Goal: Information Seeking & Learning: Learn about a topic

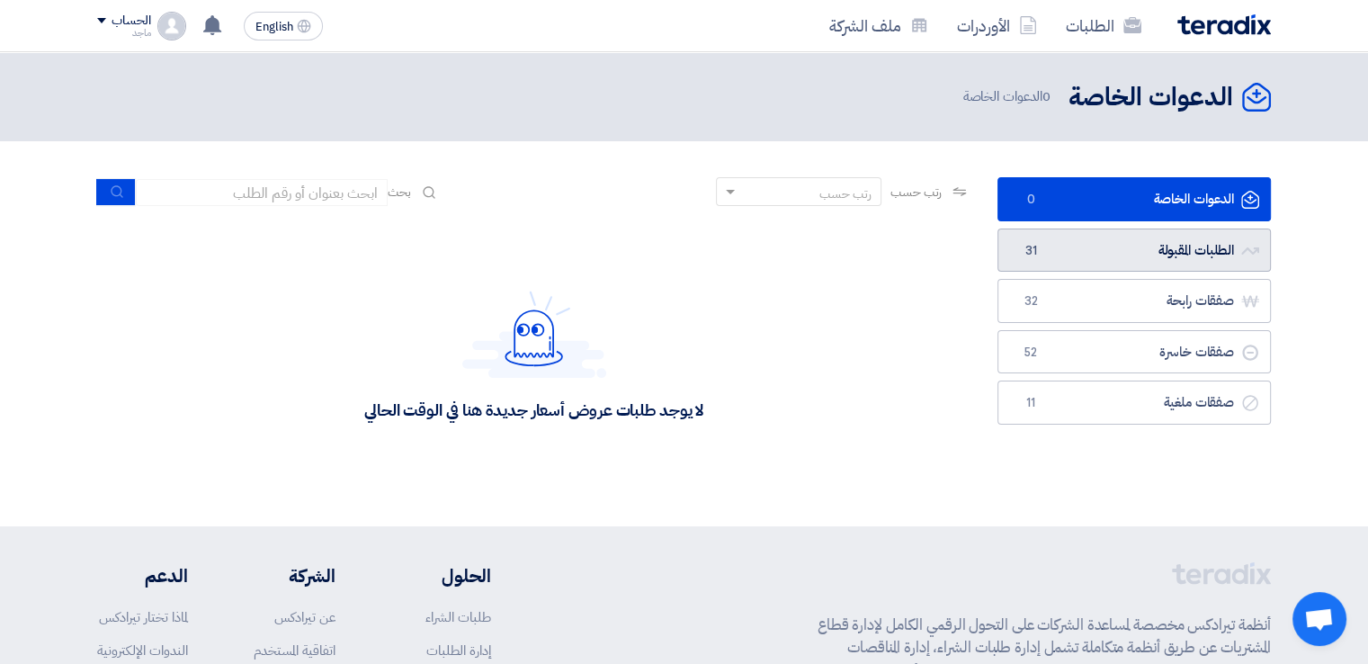
click at [1112, 257] on link "الطلبات المقبولة الطلبات المقبولة 31" at bounding box center [1135, 251] width 274 height 44
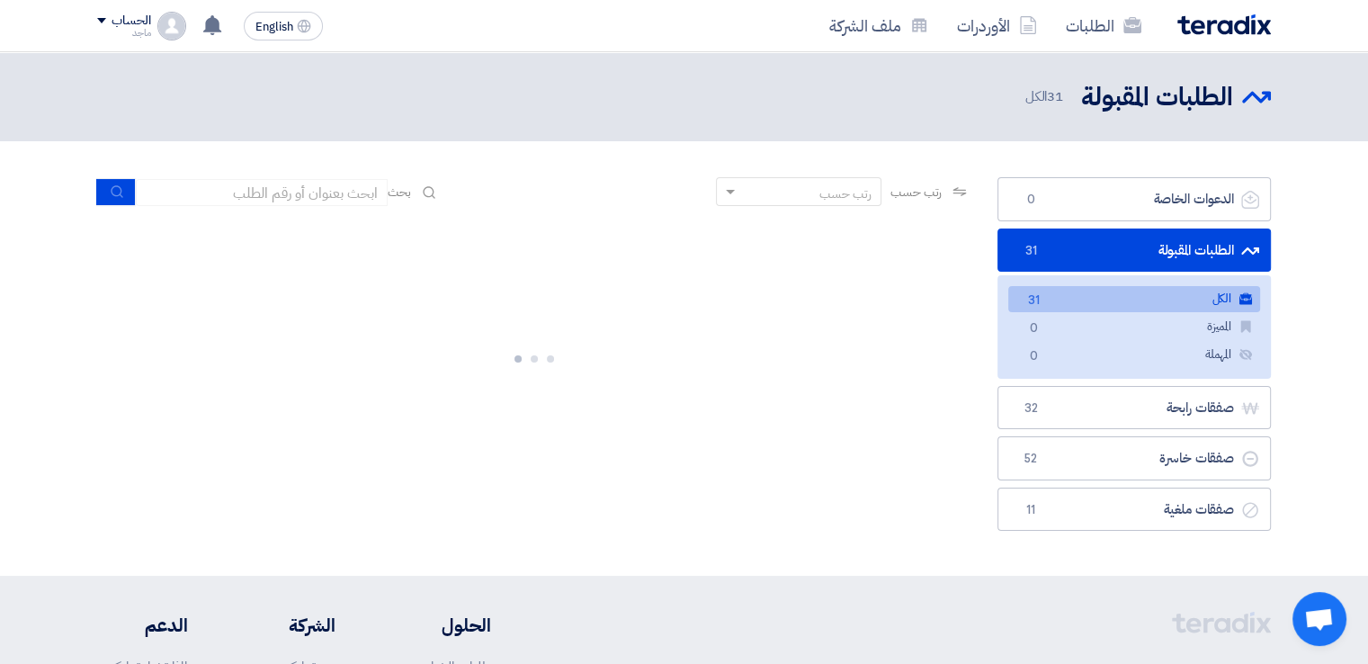
click at [1112, 257] on li "الطلبات المقبولة الطلبات المقبولة 31 الكل الكل 31 المميزة المميزة 0 المهملة الم…" at bounding box center [1135, 304] width 274 height 150
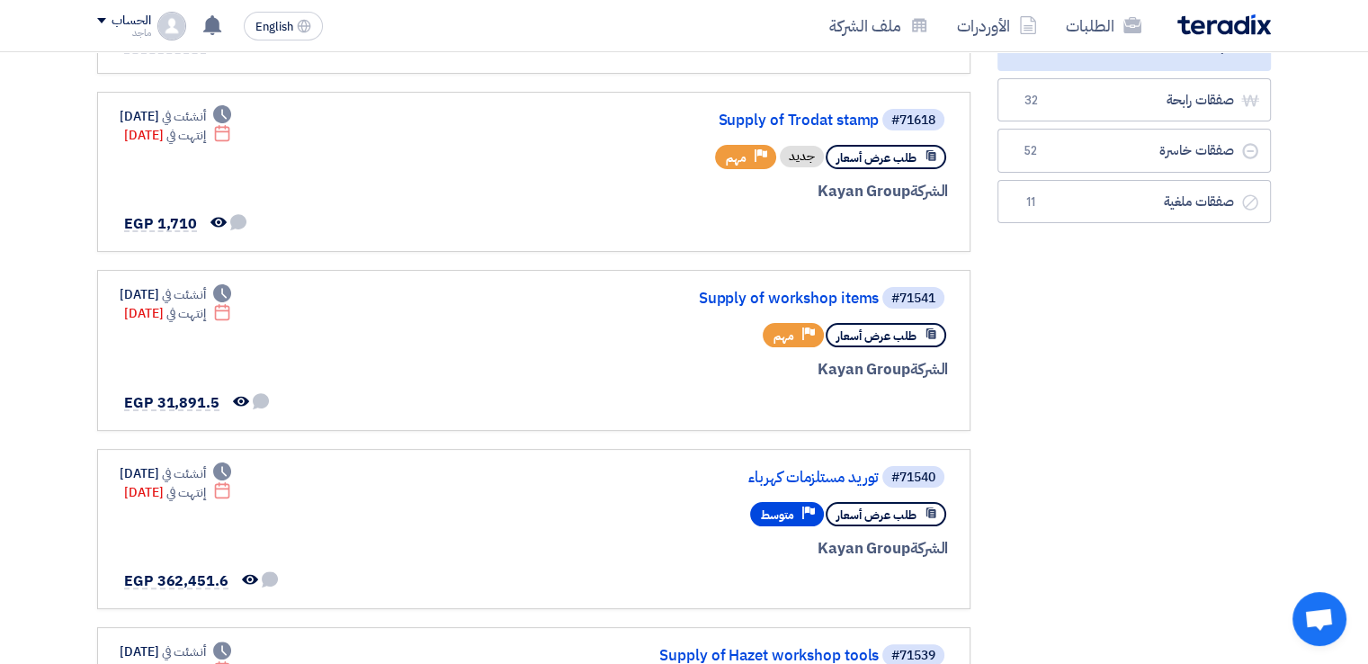
scroll to position [400, 0]
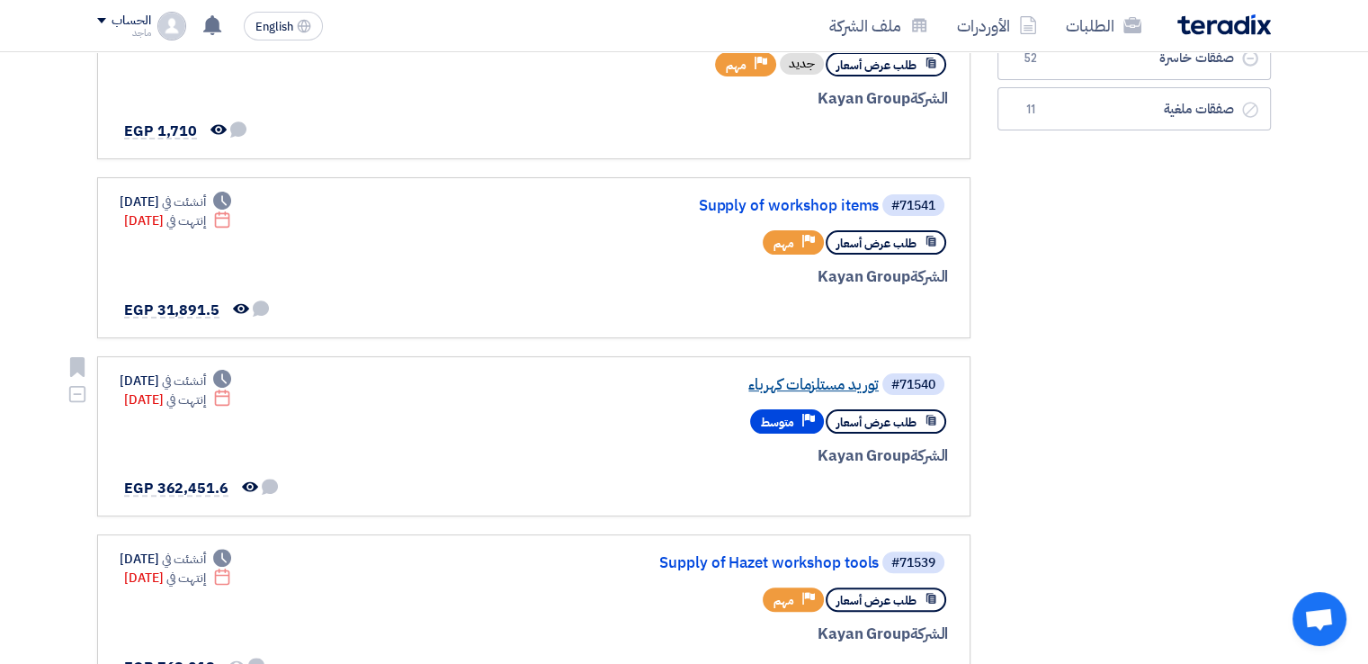
click at [789, 380] on link "توريد مستلزمات كهرباء" at bounding box center [699, 385] width 360 height 16
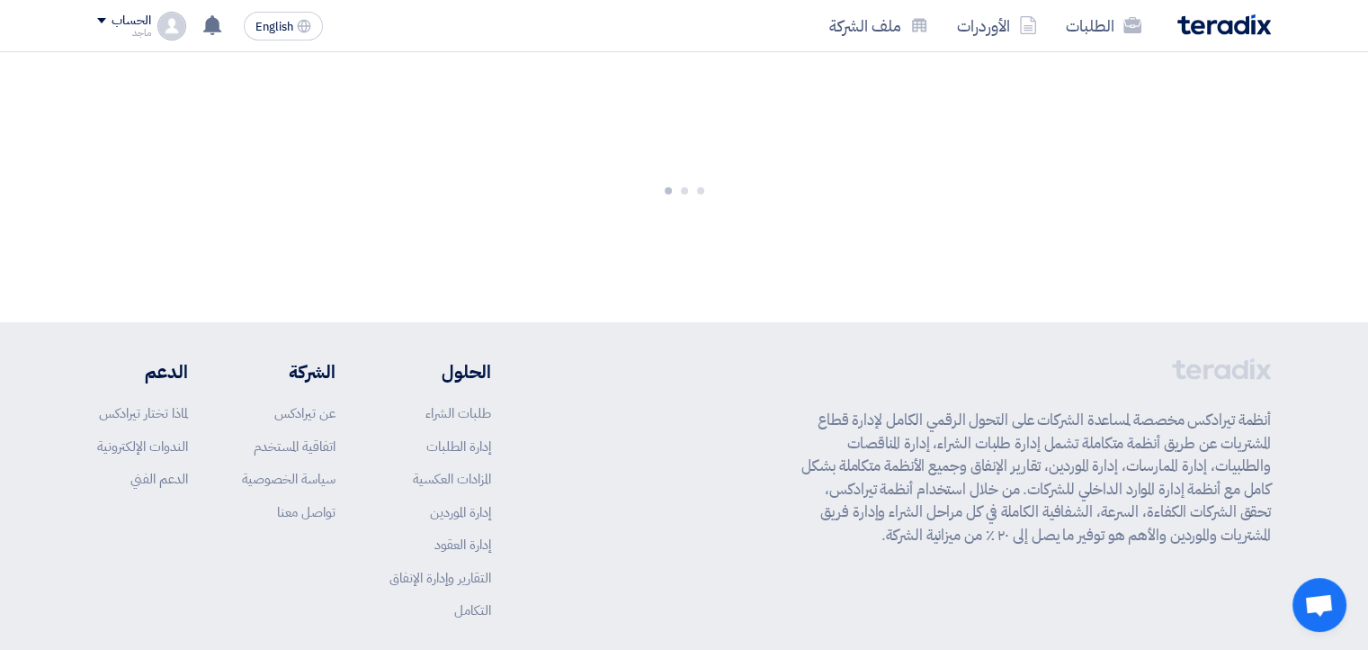
click at [789, 380] on div "أنظمة تيرادكس مخصصة لمساعدة الشركات على التحول الرقمي الكامل لإدارة قطاع المشتر…" at bounding box center [684, 503] width 1174 height 290
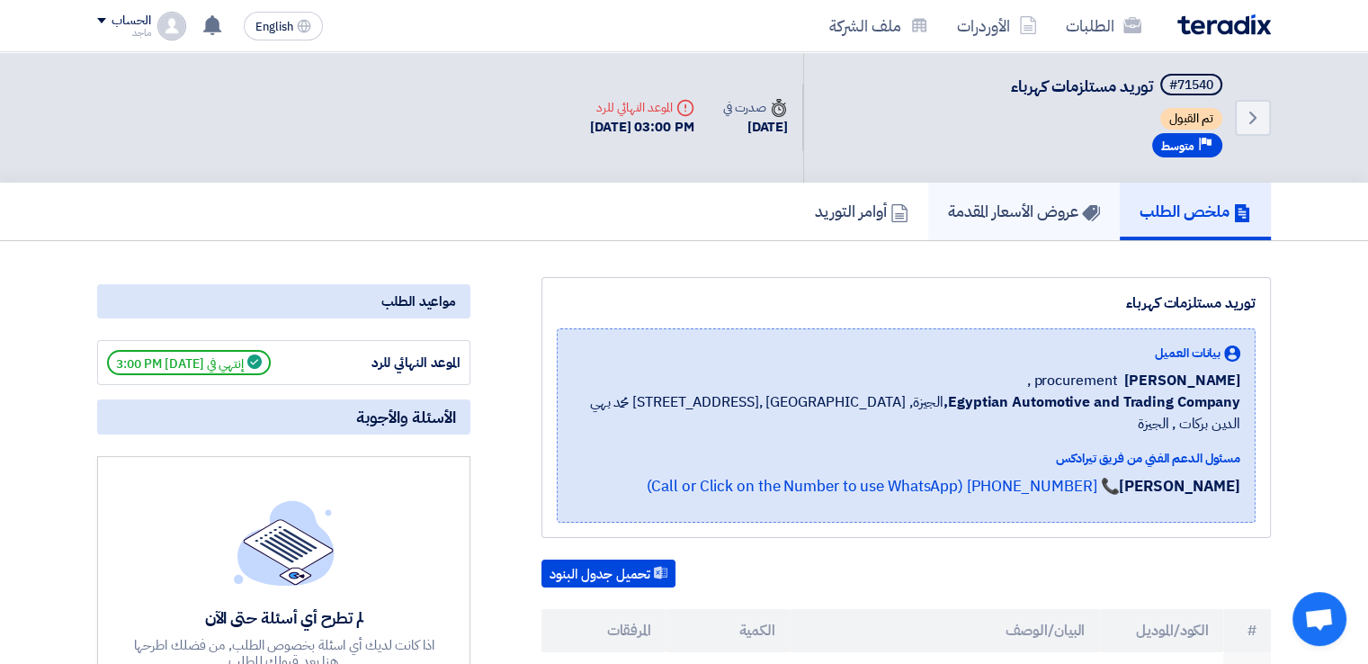
click at [1011, 210] on h5 "عروض الأسعار المقدمة" at bounding box center [1024, 211] width 152 height 21
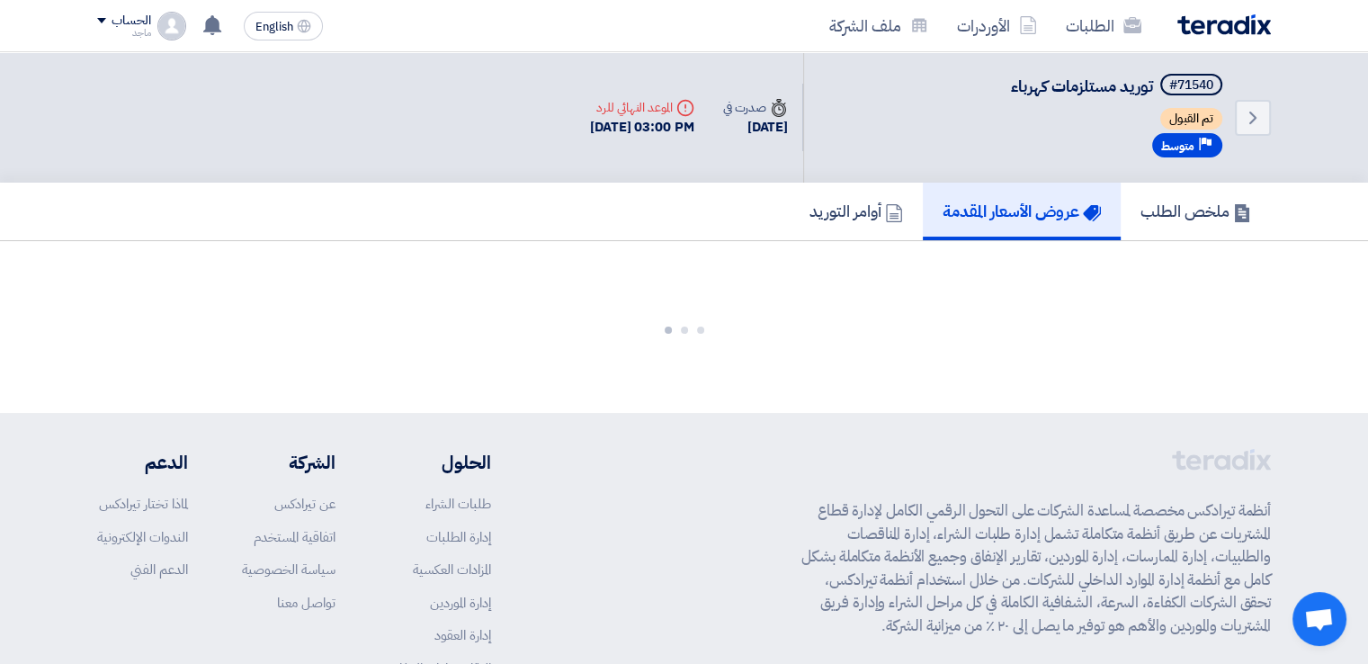
click at [1011, 210] on h5 "عروض الأسعار المقدمة" at bounding box center [1022, 211] width 158 height 21
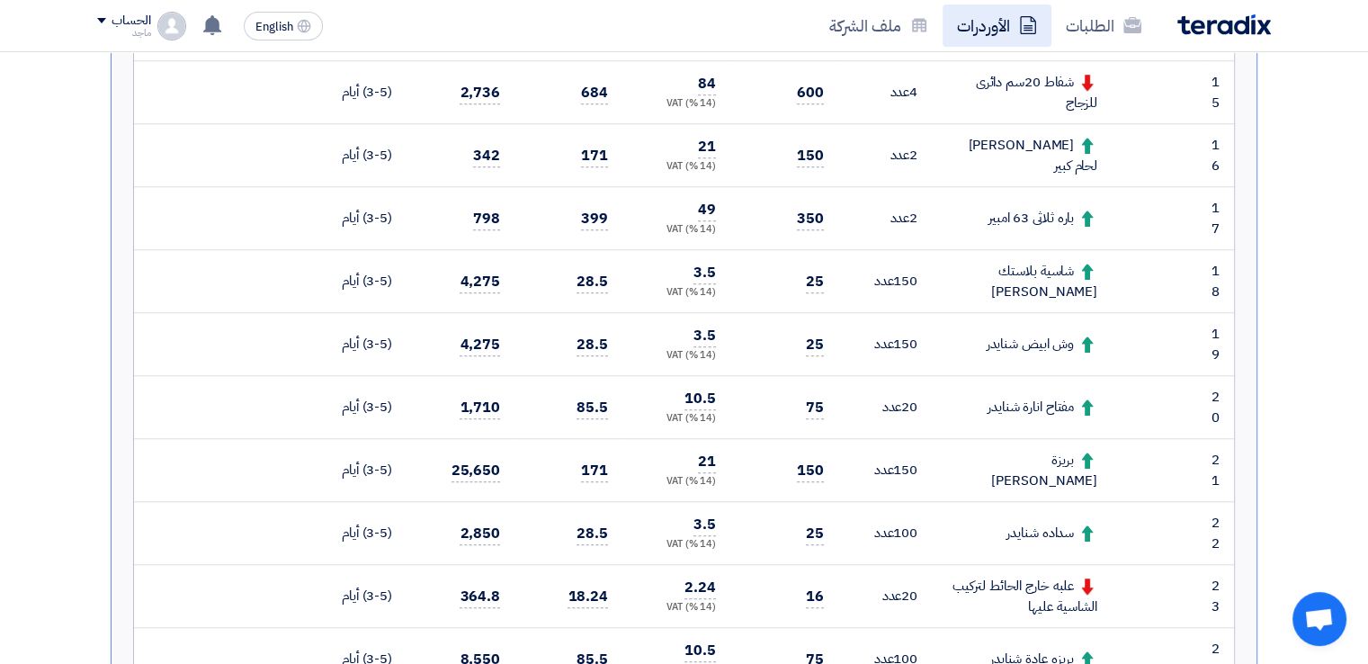
scroll to position [1442, 0]
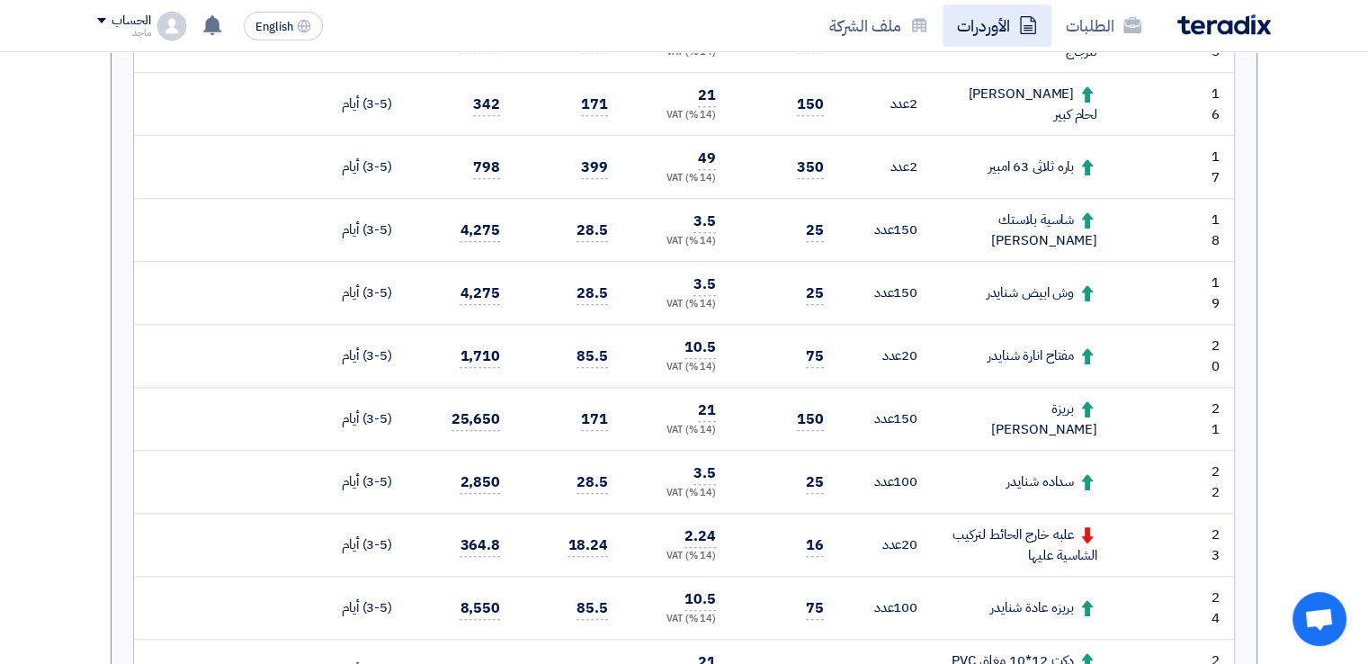
click at [986, 30] on link "الأوردرات" at bounding box center [997, 25] width 109 height 42
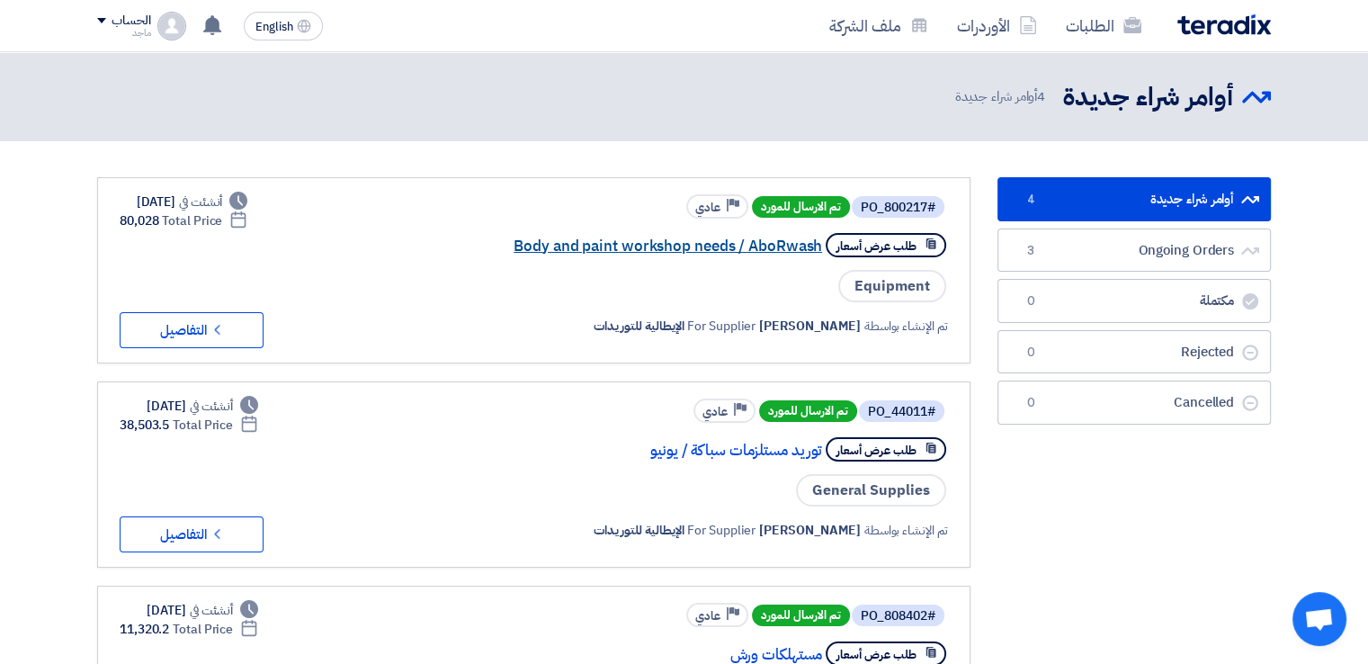
click at [680, 251] on link "Body and paint workshop needs / AboRwash" at bounding box center [642, 246] width 360 height 16
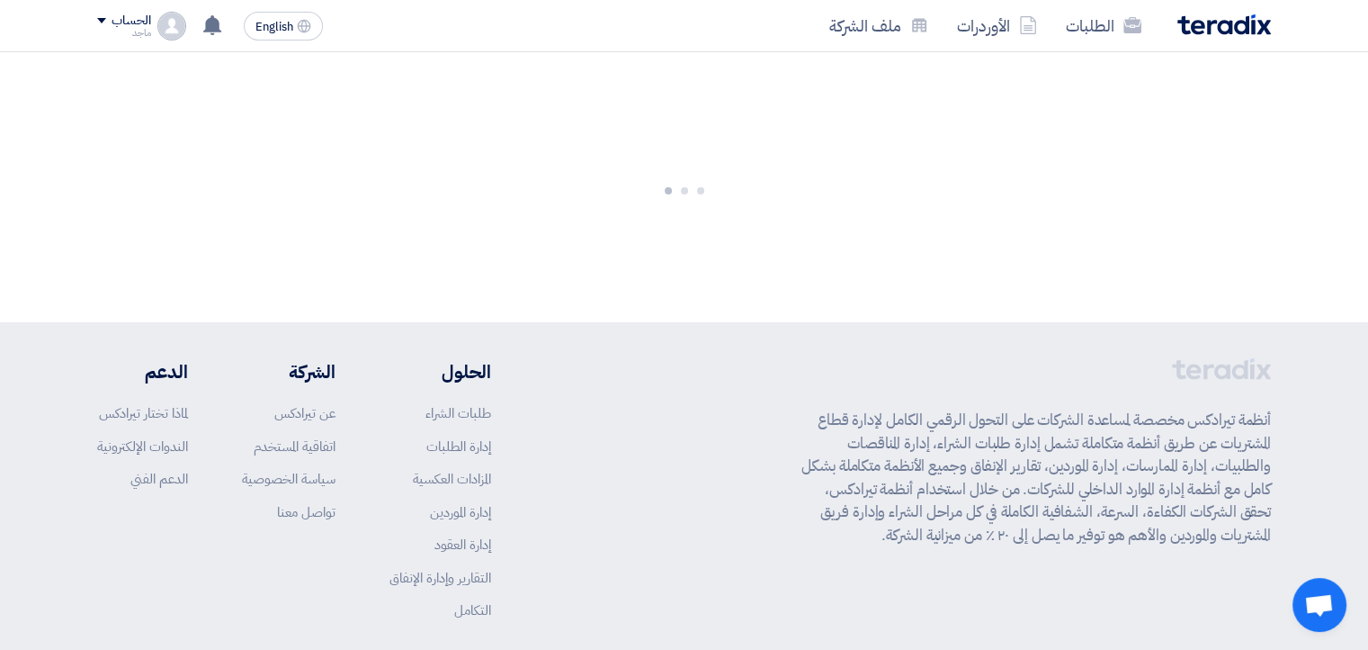
click at [680, 251] on div at bounding box center [684, 187] width 1368 height 270
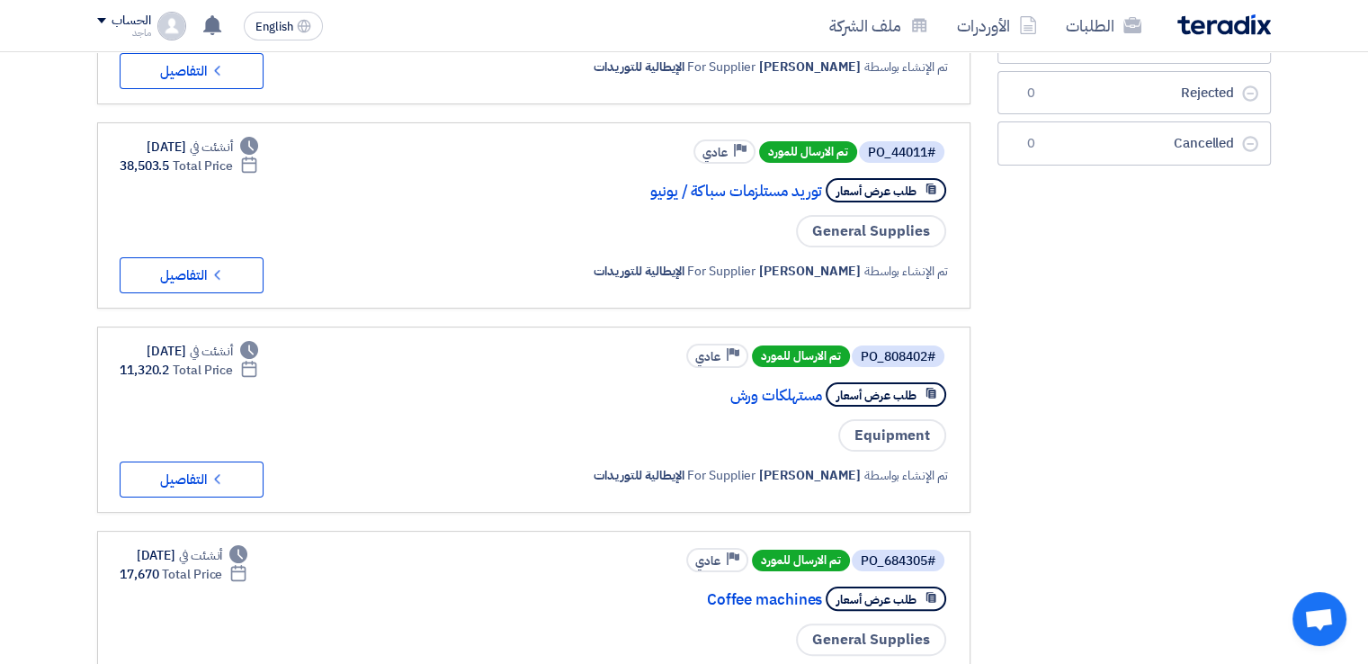
scroll to position [262, 0]
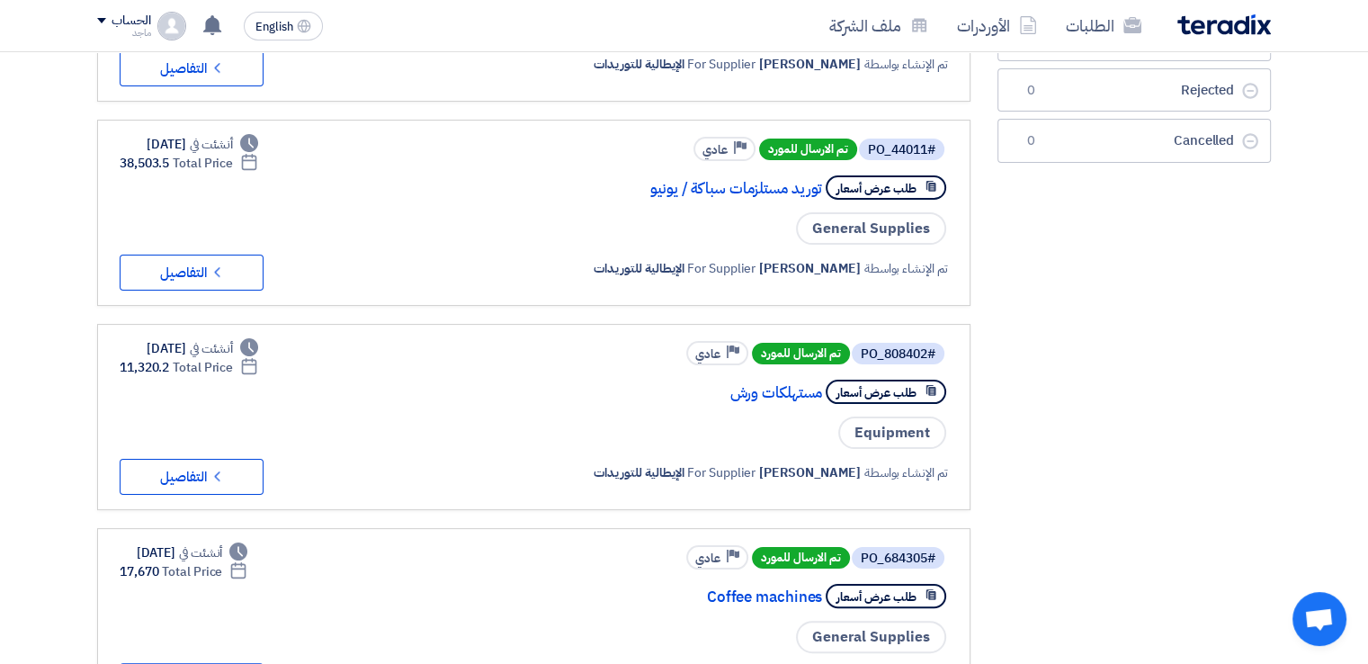
click at [892, 391] on span "طلب عرض أسعار" at bounding box center [877, 392] width 80 height 17
click at [881, 384] on span "طلب عرض أسعار" at bounding box center [877, 392] width 80 height 17
click at [785, 391] on link "مستهلكات ورش" at bounding box center [642, 393] width 360 height 16
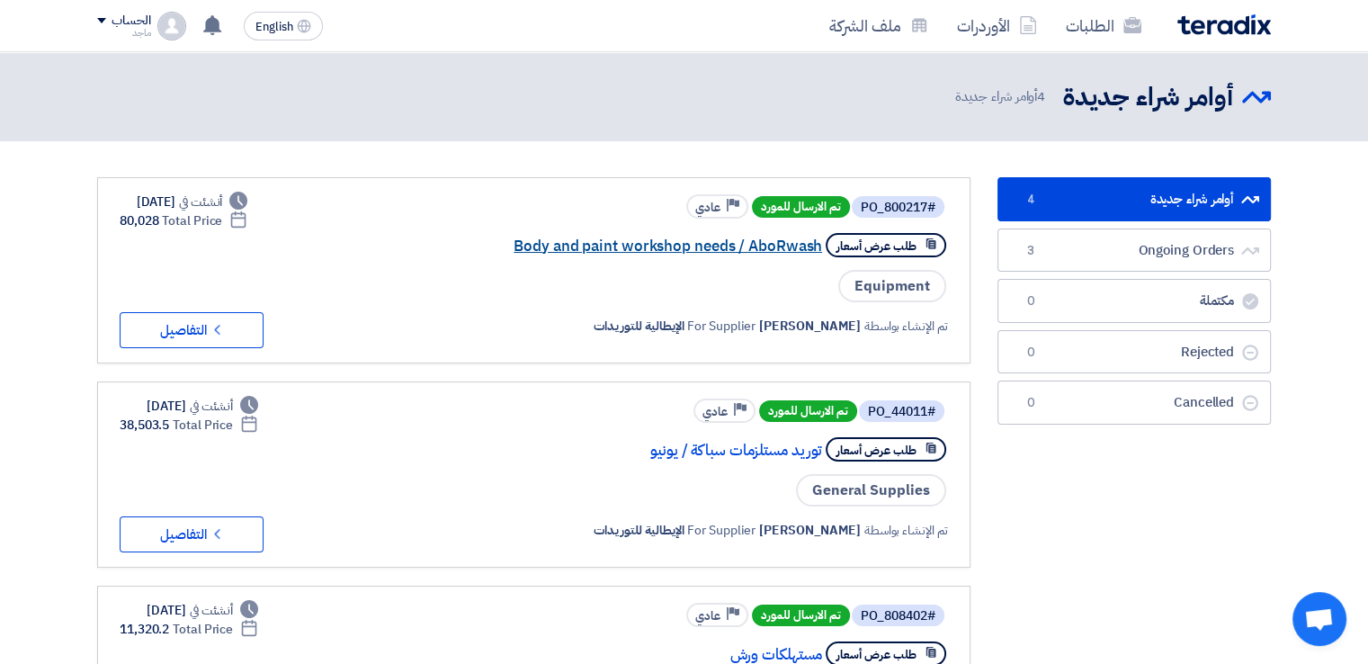
click at [620, 247] on link "Body and paint workshop needs / AboRwash" at bounding box center [642, 246] width 360 height 16
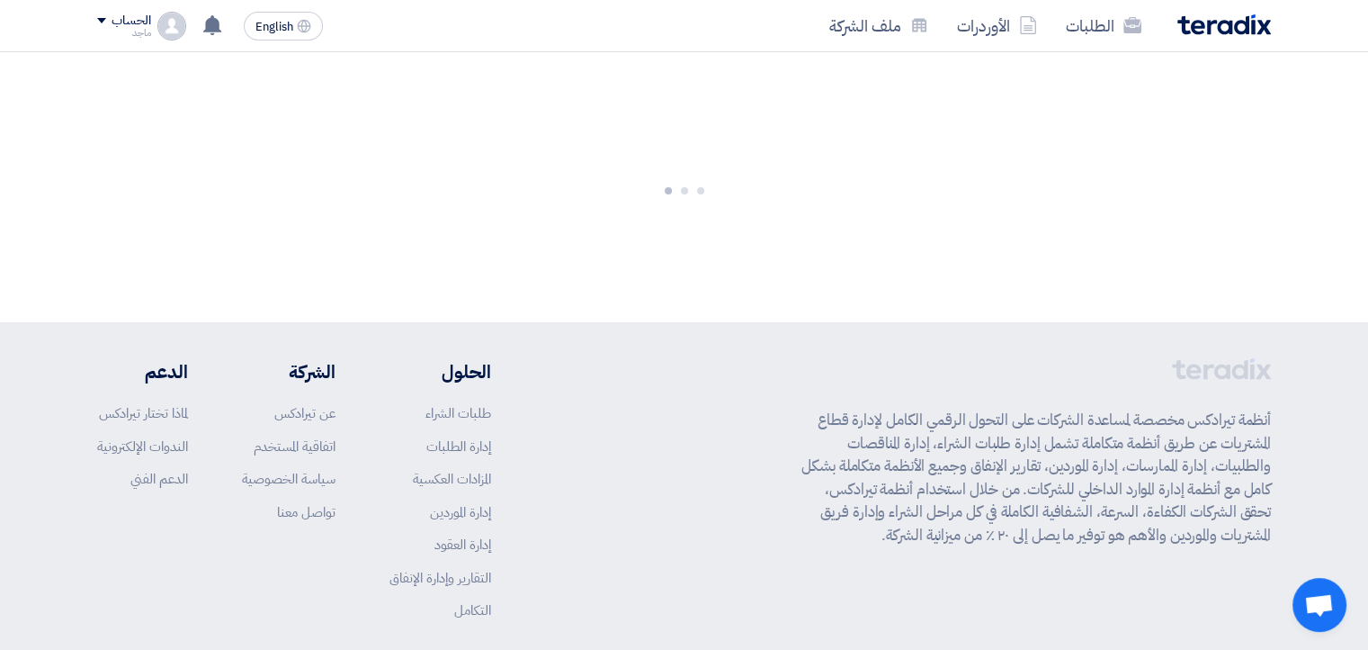
click at [620, 247] on div at bounding box center [684, 187] width 1368 height 270
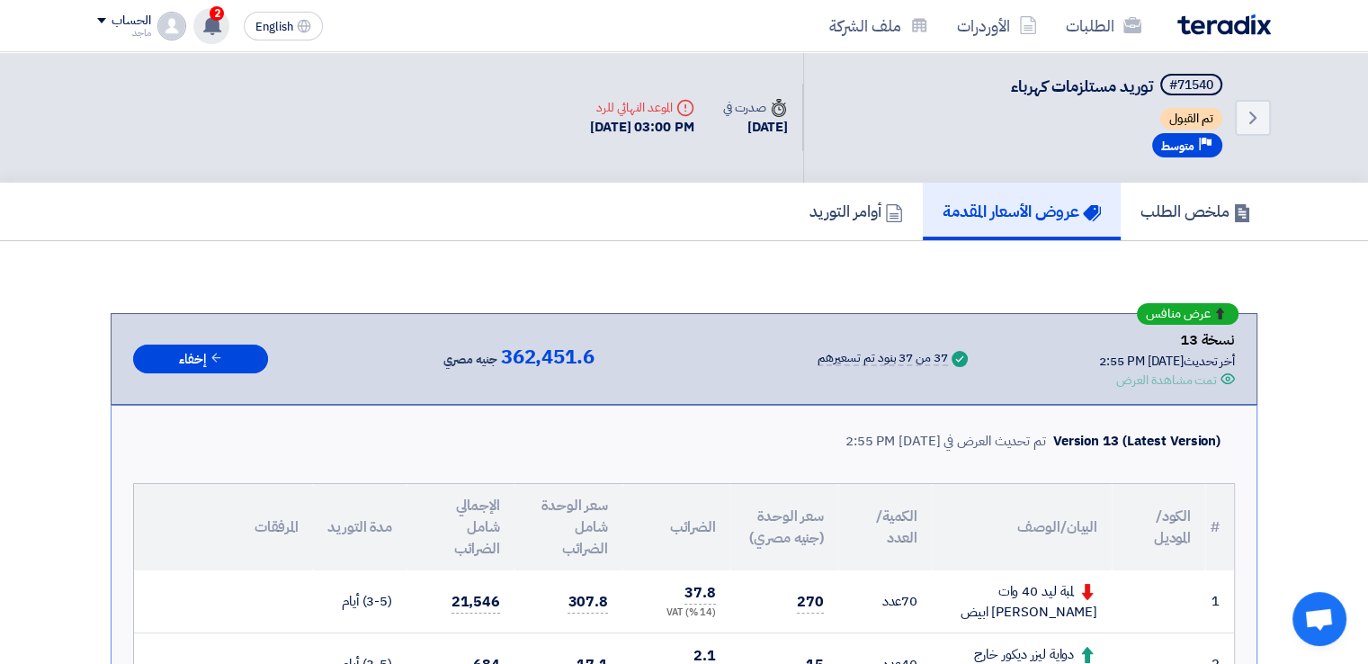
click at [211, 15] on span "2" at bounding box center [217, 13] width 14 height 14
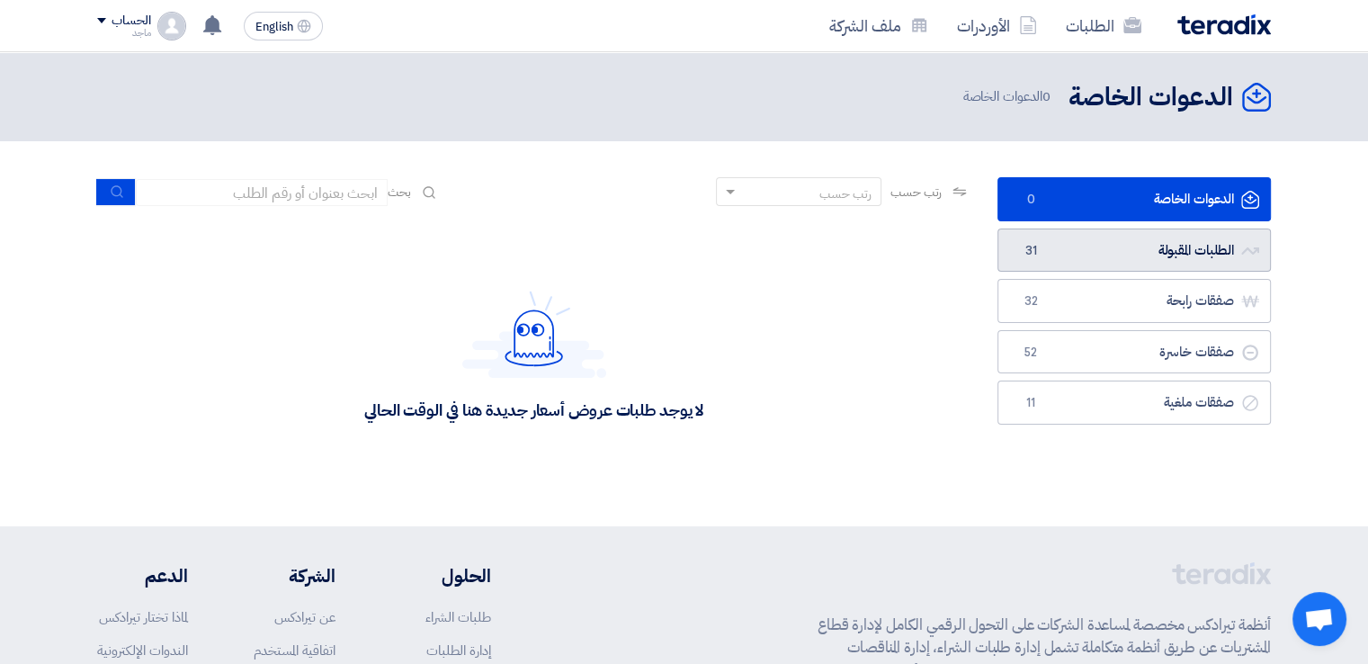
click at [1077, 249] on link "الطلبات المقبولة الطلبات المقبولة 31" at bounding box center [1135, 251] width 274 height 44
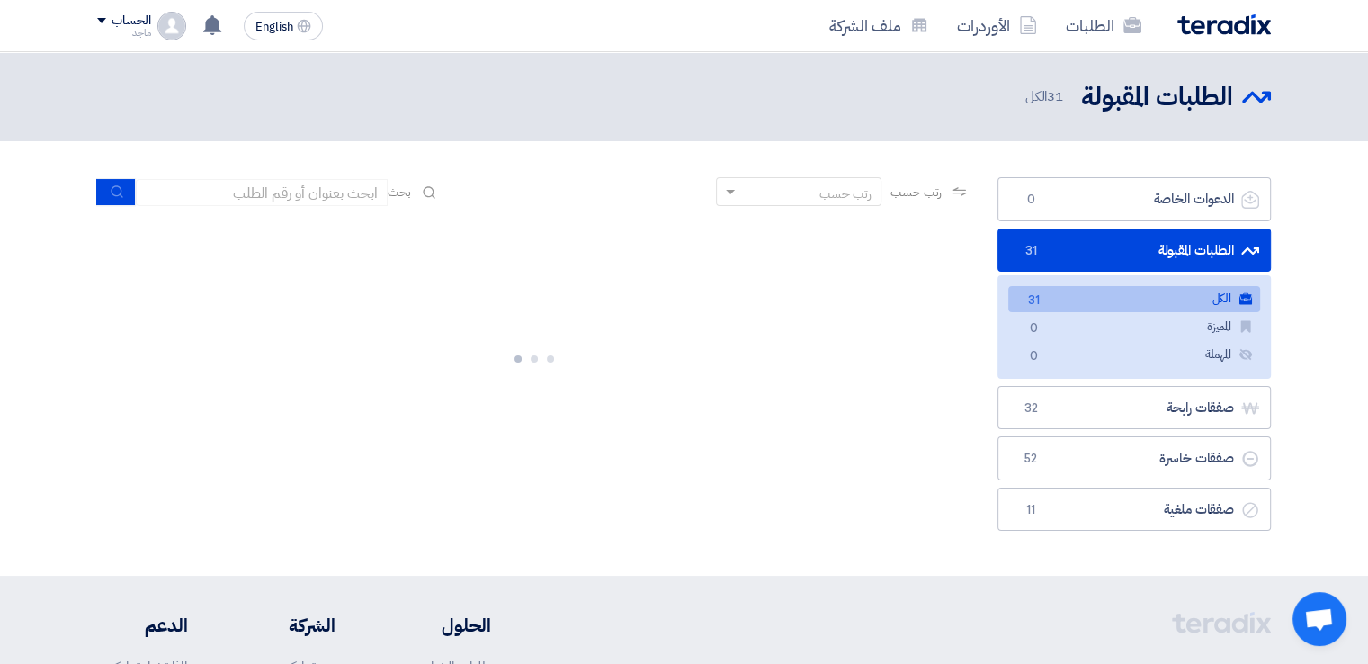
click at [1077, 249] on link "الطلبات المقبولة الطلبات المقبولة 31" at bounding box center [1135, 251] width 274 height 44
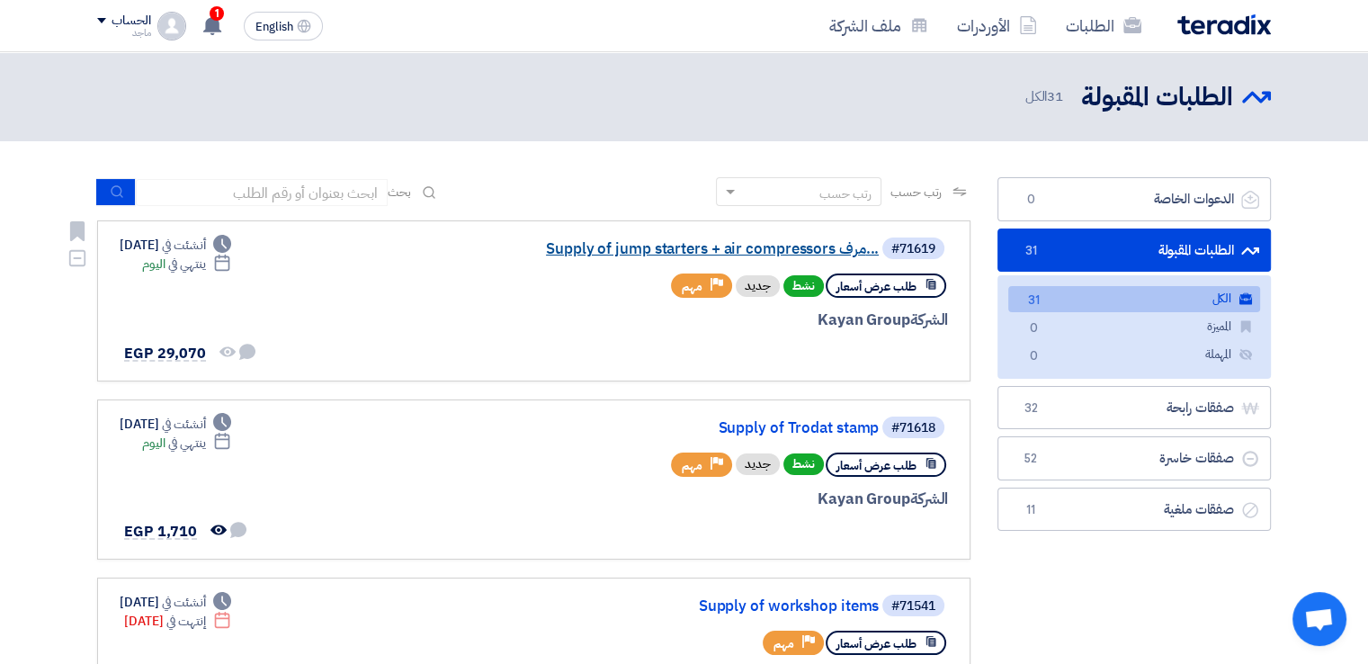
click at [774, 246] on link "Supply of jump starters + air compressors مرف..." at bounding box center [699, 249] width 360 height 16
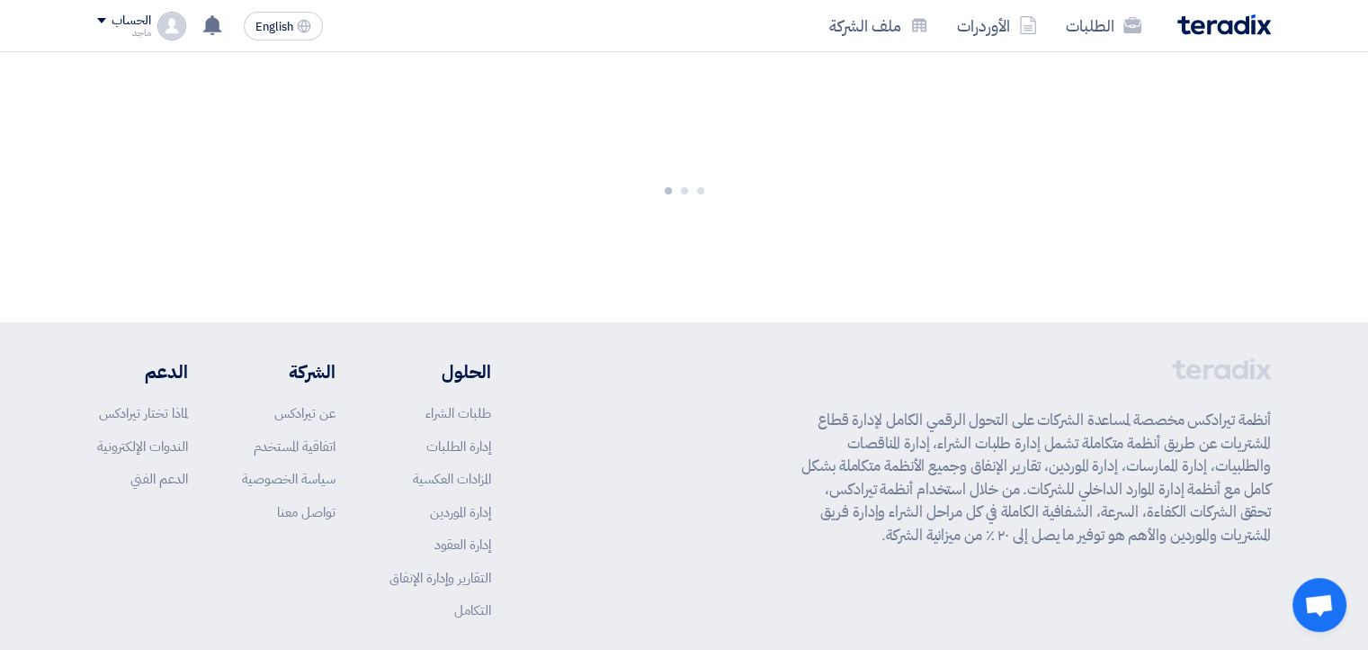
click at [774, 246] on div at bounding box center [684, 187] width 1368 height 270
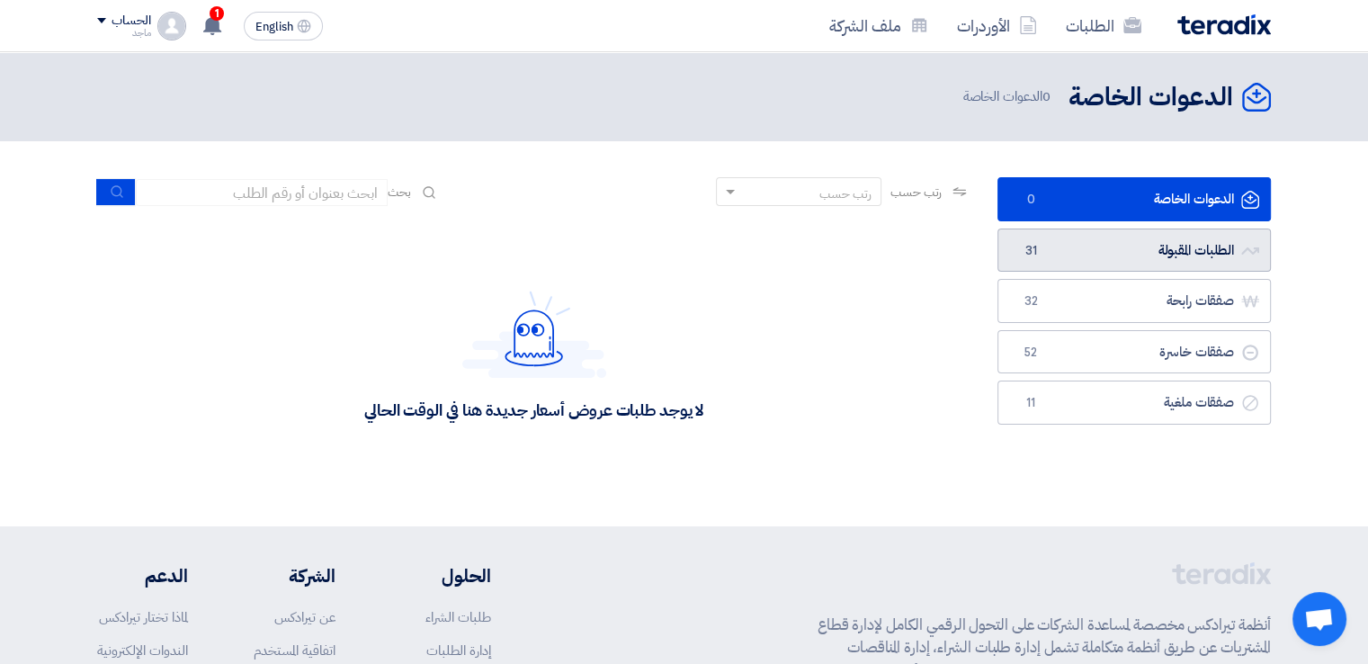
click at [1137, 252] on link "الطلبات المقبولة الطلبات المقبولة 31" at bounding box center [1135, 251] width 274 height 44
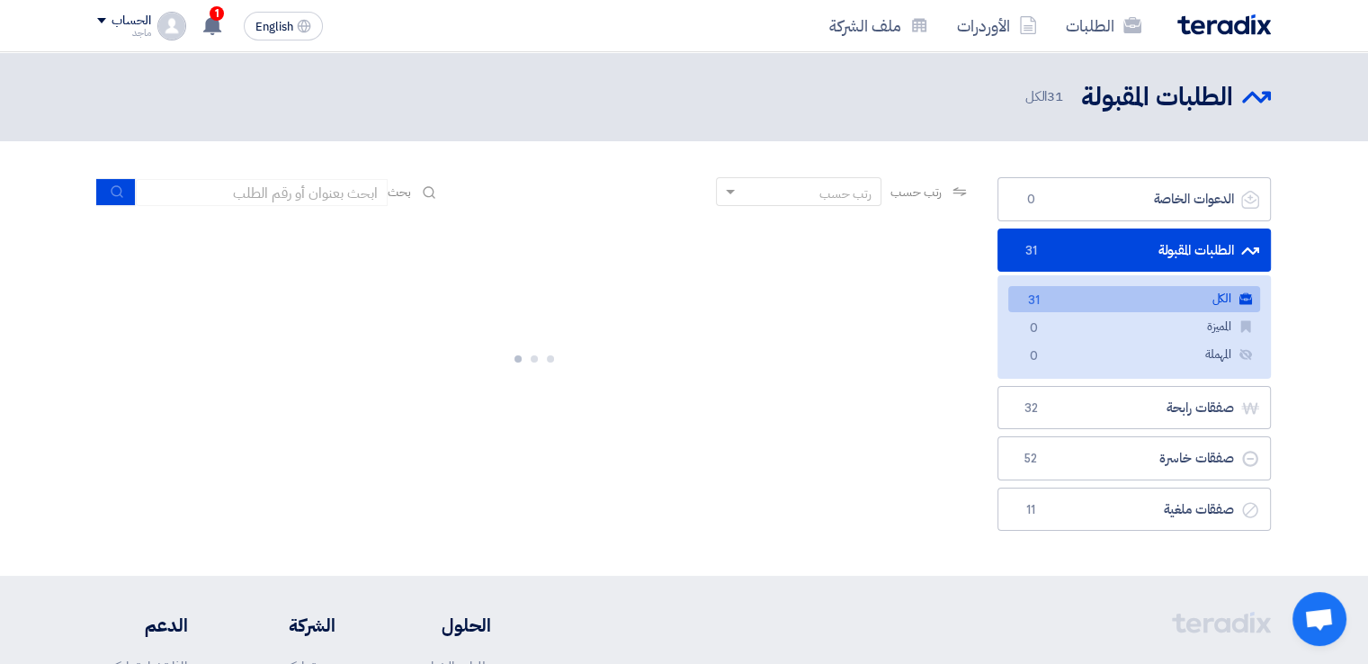
click at [1159, 247] on link "الطلبات المقبولة الطلبات المقبولة 31" at bounding box center [1135, 251] width 274 height 44
click at [1198, 246] on link "الطلبات المقبولة الطلبات المقبولة 31" at bounding box center [1135, 251] width 274 height 44
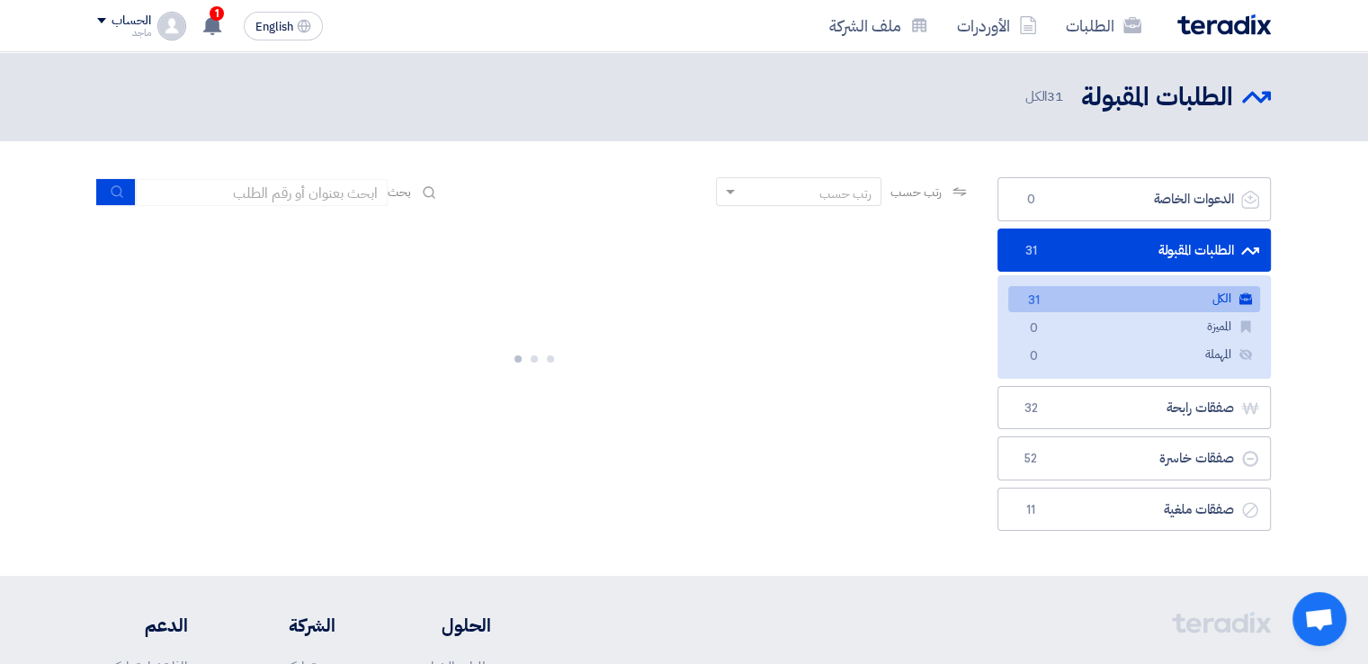
click at [1198, 246] on link "الطلبات المقبولة الطلبات المقبولة 31" at bounding box center [1135, 251] width 274 height 44
click at [1177, 245] on link "الطلبات المقبولة الطلبات المقبولة 31" at bounding box center [1135, 251] width 274 height 44
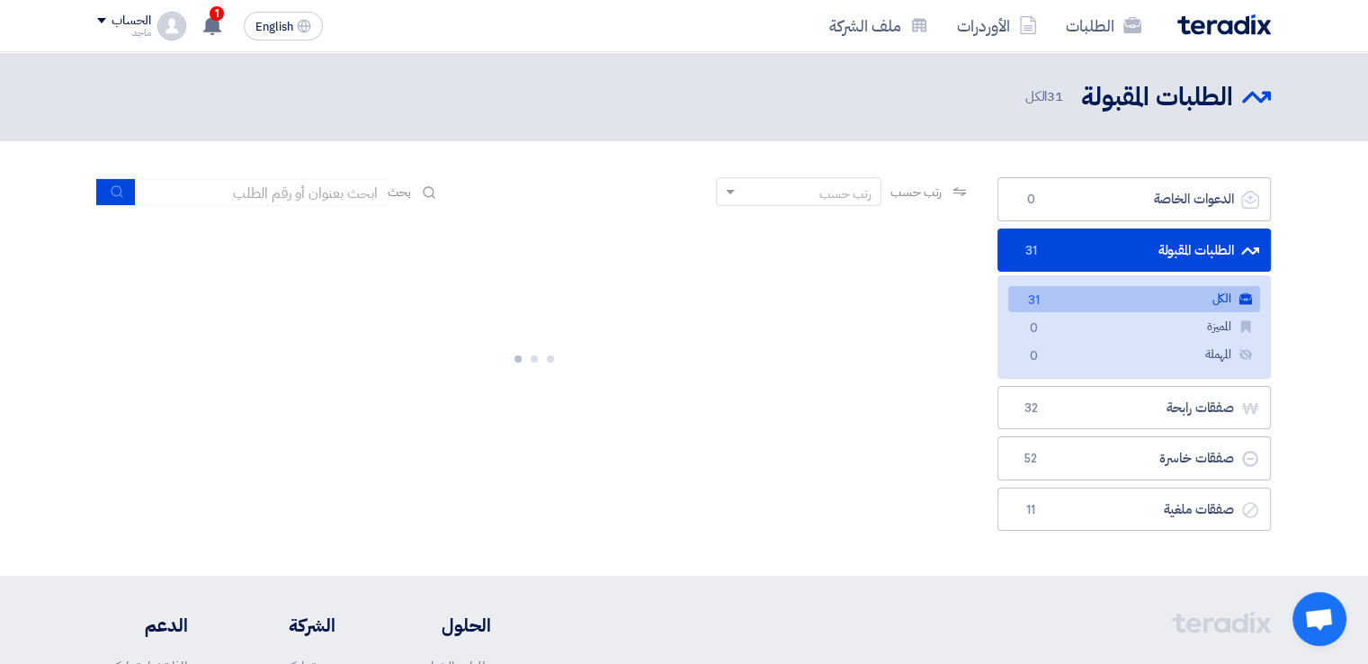
click at [794, 440] on div at bounding box center [534, 355] width 874 height 270
click at [1198, 239] on link "الطلبات المقبولة الطلبات المقبولة 31" at bounding box center [1135, 251] width 274 height 44
click at [1199, 246] on link "الطلبات المقبولة الطلبات المقبولة 31" at bounding box center [1135, 251] width 274 height 44
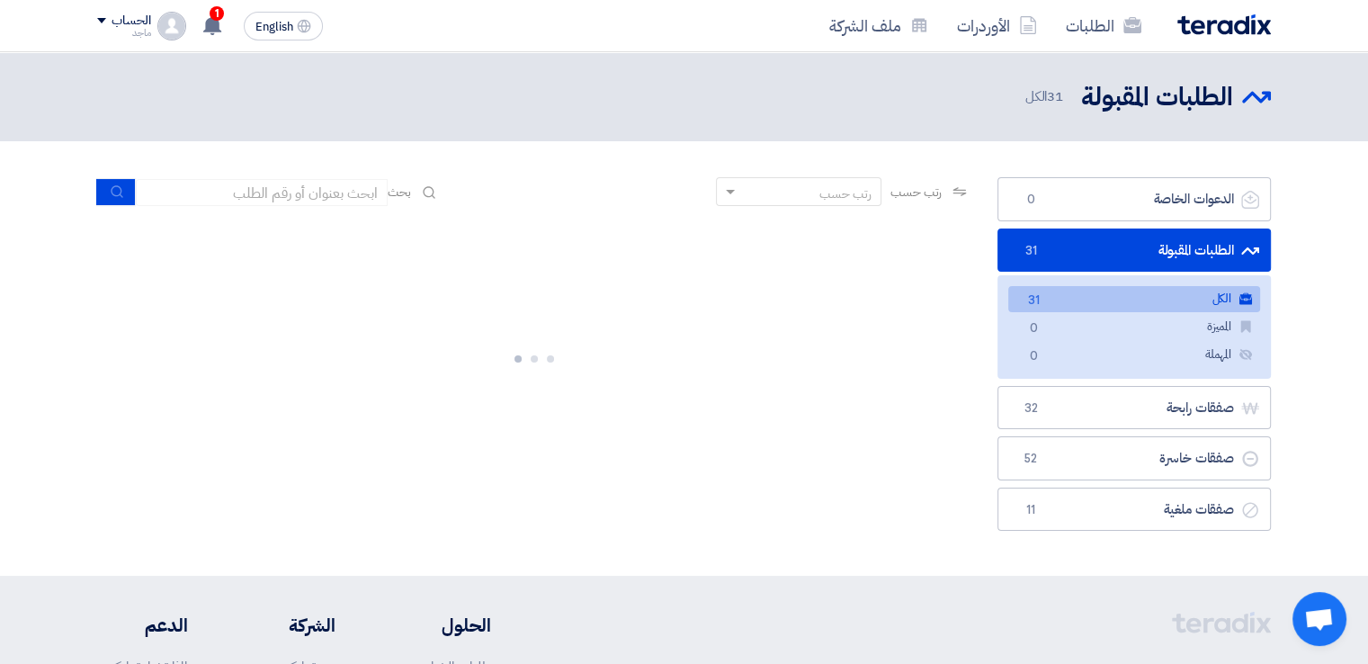
click at [1199, 246] on link "الطلبات المقبولة الطلبات المقبولة 31" at bounding box center [1135, 251] width 274 height 44
click at [1171, 244] on link "الطلبات المقبولة الطلبات المقبولة 31" at bounding box center [1135, 251] width 274 height 44
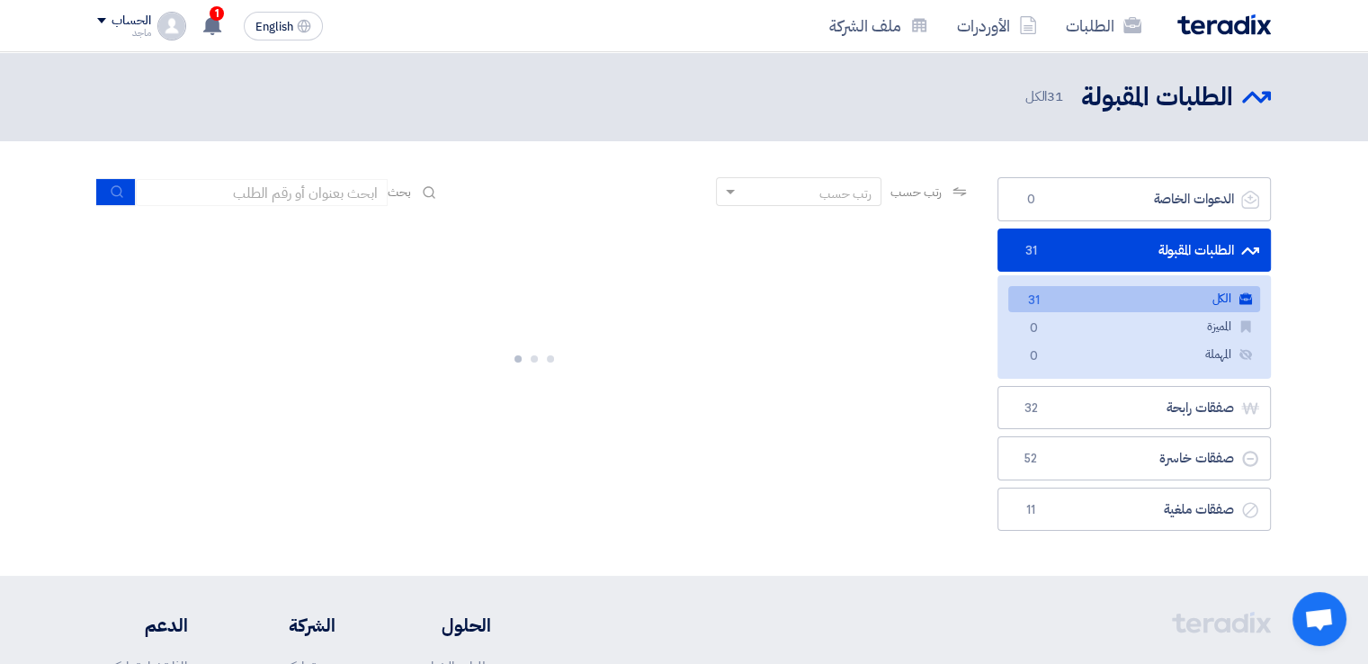
click at [1171, 244] on link "الطلبات المقبولة الطلبات المقبولة 31" at bounding box center [1135, 251] width 274 height 44
click at [1148, 246] on link "الطلبات المقبولة الطلبات المقبولة 31" at bounding box center [1135, 251] width 274 height 44
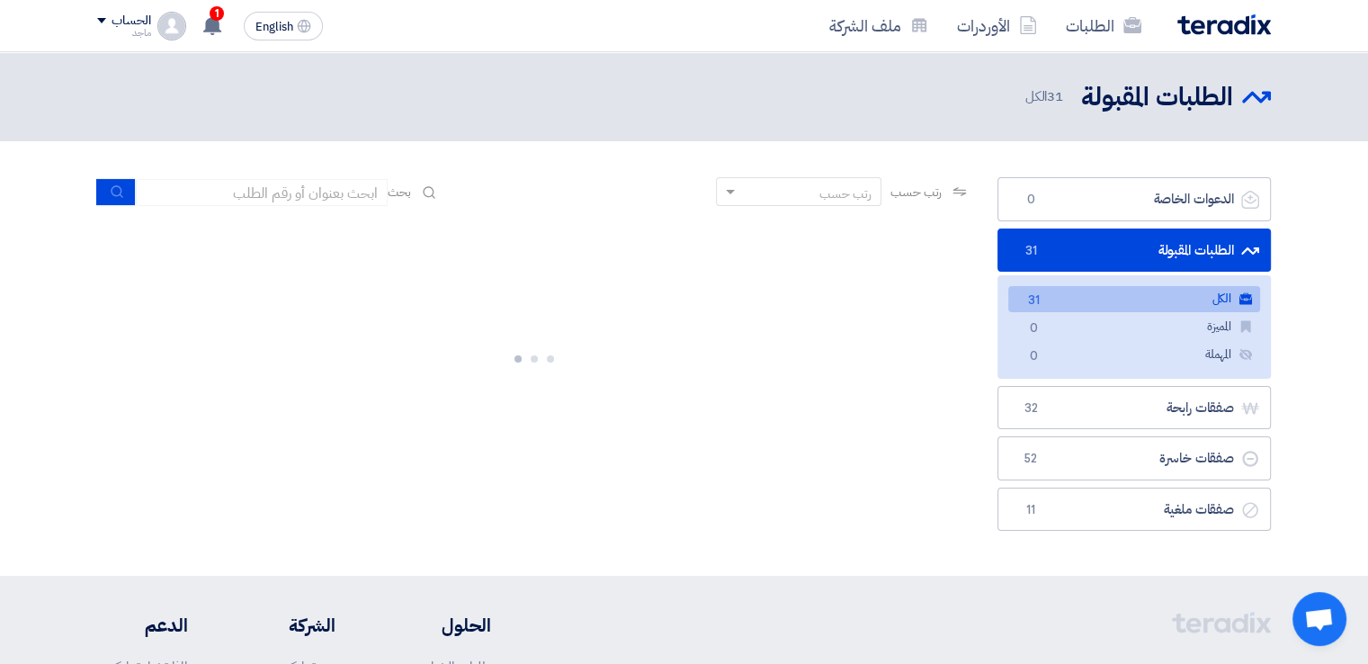
click at [1148, 246] on link "الطلبات المقبولة الطلبات المقبولة 31" at bounding box center [1135, 251] width 274 height 44
click at [1112, 279] on ul "الكل الكل 31 المميزة المميزة 0 المهملة المهملة 0" at bounding box center [1135, 326] width 274 height 103
click at [1126, 266] on link "الطلبات المقبولة الطلبات المقبولة 31" at bounding box center [1135, 251] width 274 height 44
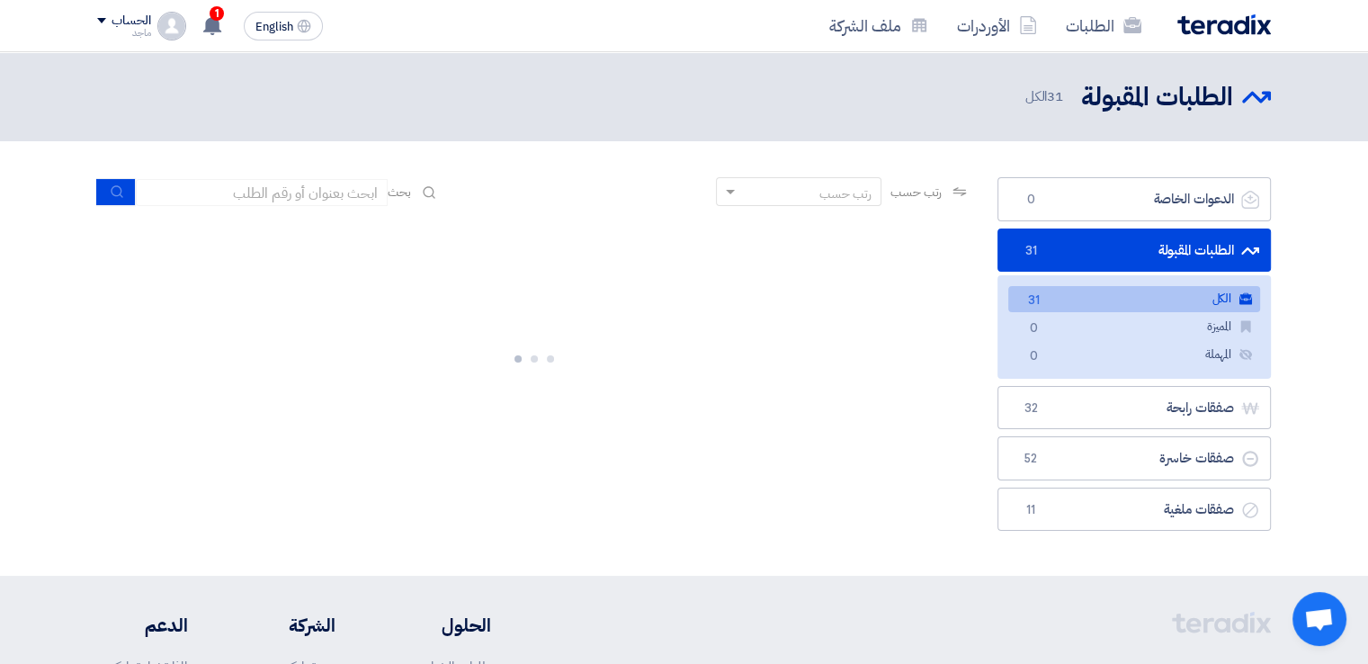
click at [1344, 225] on section "الدعوات الخاصة الدعوات الخاصة 0 الطلبات المقبولة الطلبات المقبولة 31 الكل الكل …" at bounding box center [684, 358] width 1368 height 435
